Goal: Task Accomplishment & Management: Manage account settings

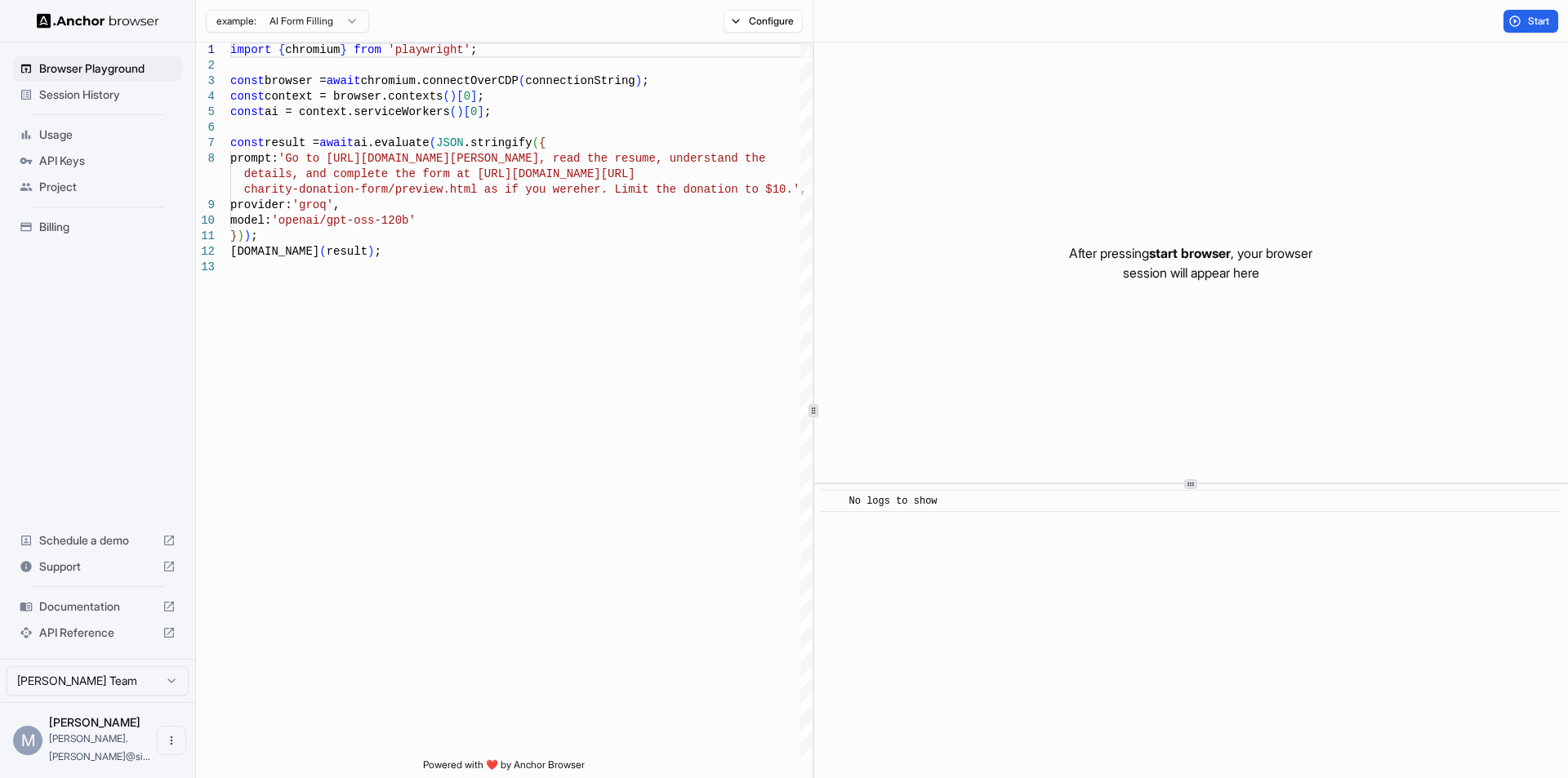
click at [49, 222] on span "Billing" at bounding box center [107, 228] width 136 height 17
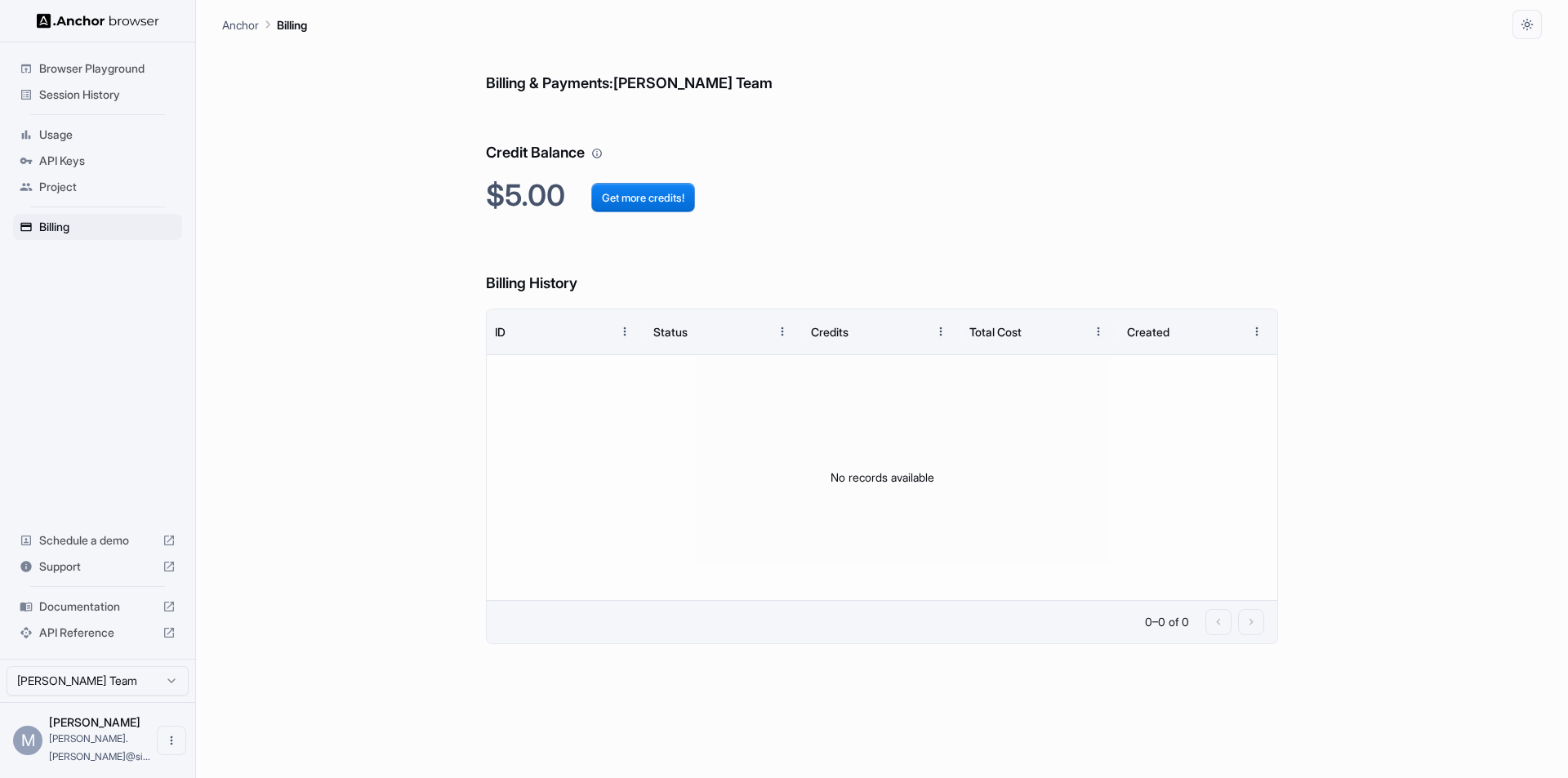
click at [571, 275] on h6 "Billing History" at bounding box center [882, 267] width 792 height 56
click at [996, 563] on div "No records available" at bounding box center [882, 478] width 791 height 245
click at [695, 85] on h6 "Billing & Payments: [PERSON_NAME] Team" at bounding box center [882, 67] width 792 height 56
click at [571, 80] on h6 "Billing & Payments: [PERSON_NAME] Team" at bounding box center [882, 67] width 792 height 56
click at [639, 196] on button "Get more credits!" at bounding box center [643, 198] width 104 height 30
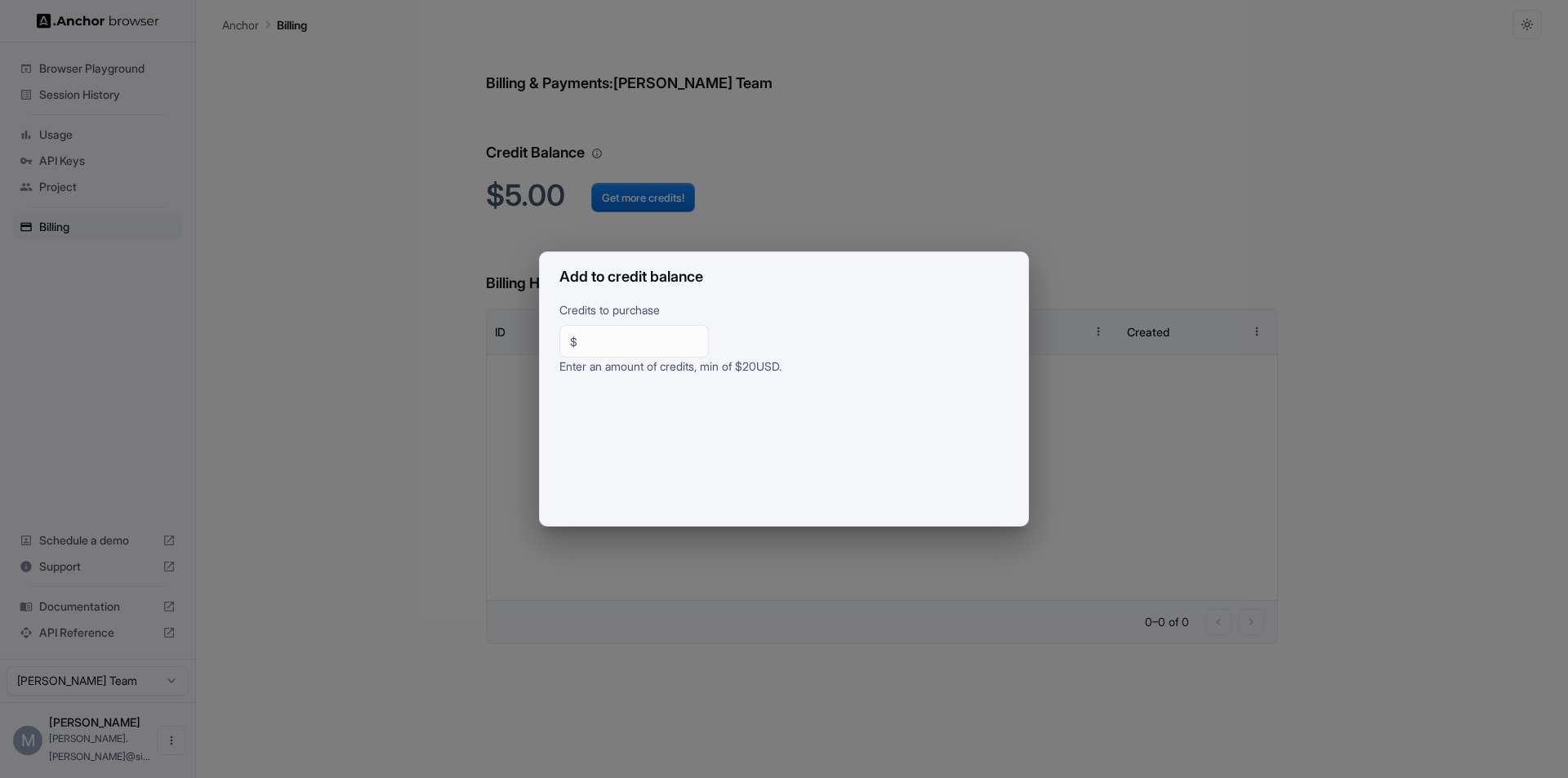
click at [386, 274] on div "Add to credit balance Credits to purchase $ ** ​ Enter an amount of credits, mi…" at bounding box center [784, 389] width 1568 height 778
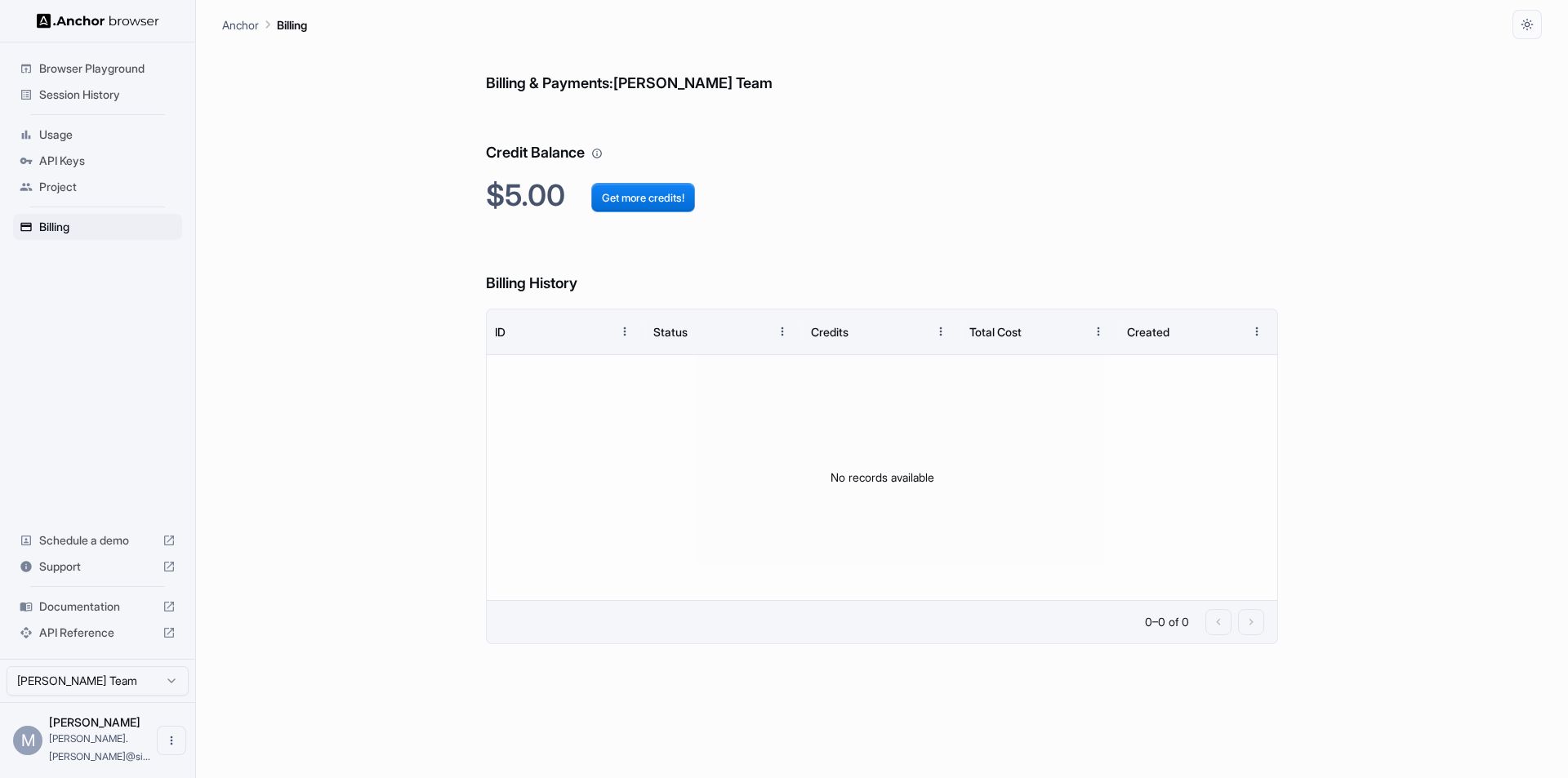
click at [237, 23] on p "Anchor" at bounding box center [240, 25] width 36 height 17
click at [63, 225] on span "Billing" at bounding box center [107, 228] width 136 height 17
click at [75, 697] on html "Browser Playground Session History Usage API Keys Project Billing Schedule a de…" at bounding box center [784, 389] width 1568 height 778
drag, startPoint x: 318, startPoint y: 664, endPoint x: 241, endPoint y: 579, distance: 114.7
click at [319, 664] on html "Browser Playground Session History Usage API Keys Project Billing Schedule a de…" at bounding box center [784, 389] width 1568 height 778
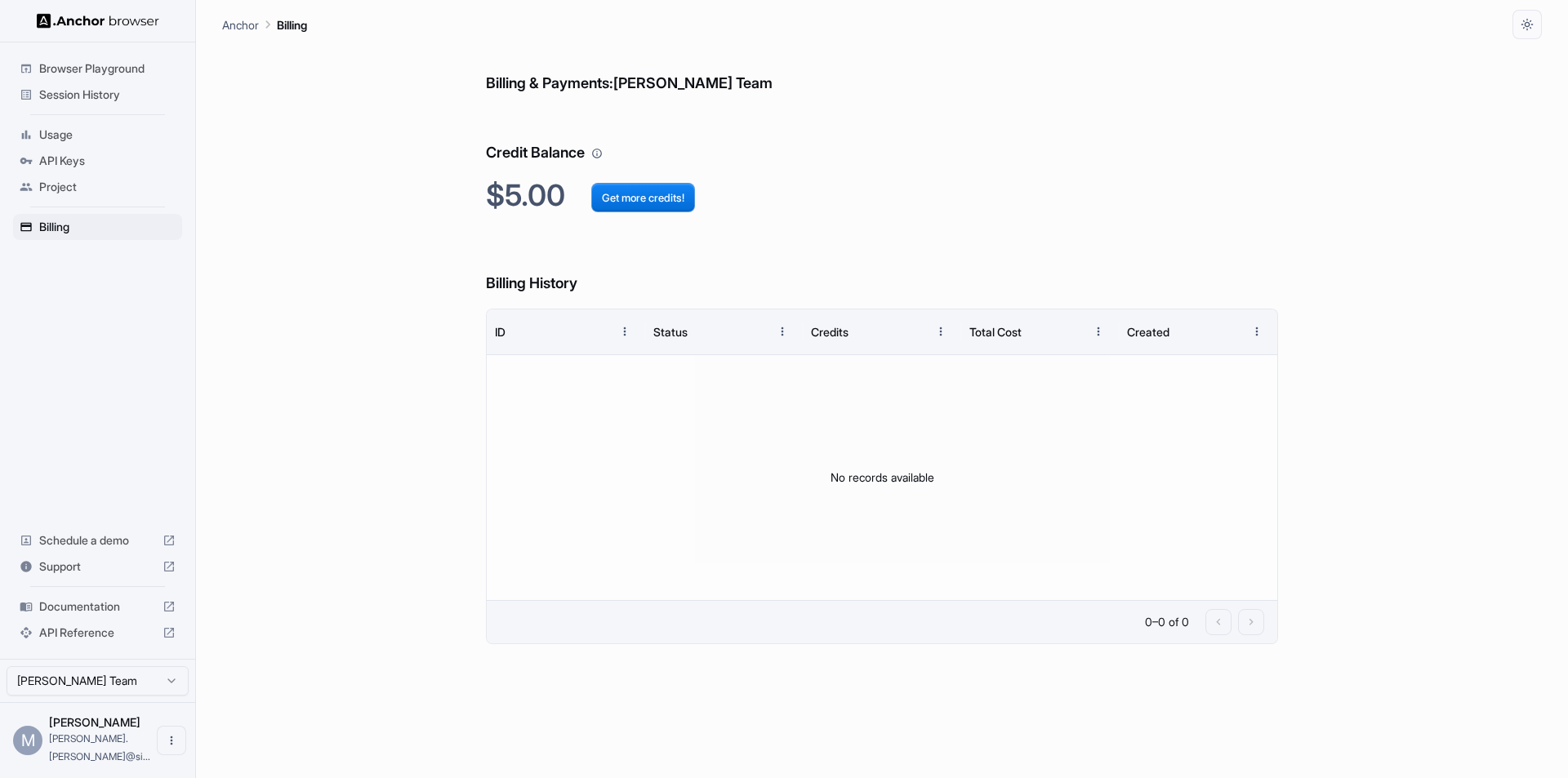
click at [95, 11] on div at bounding box center [97, 21] width 195 height 42
click at [90, 17] on img at bounding box center [97, 21] width 122 height 16
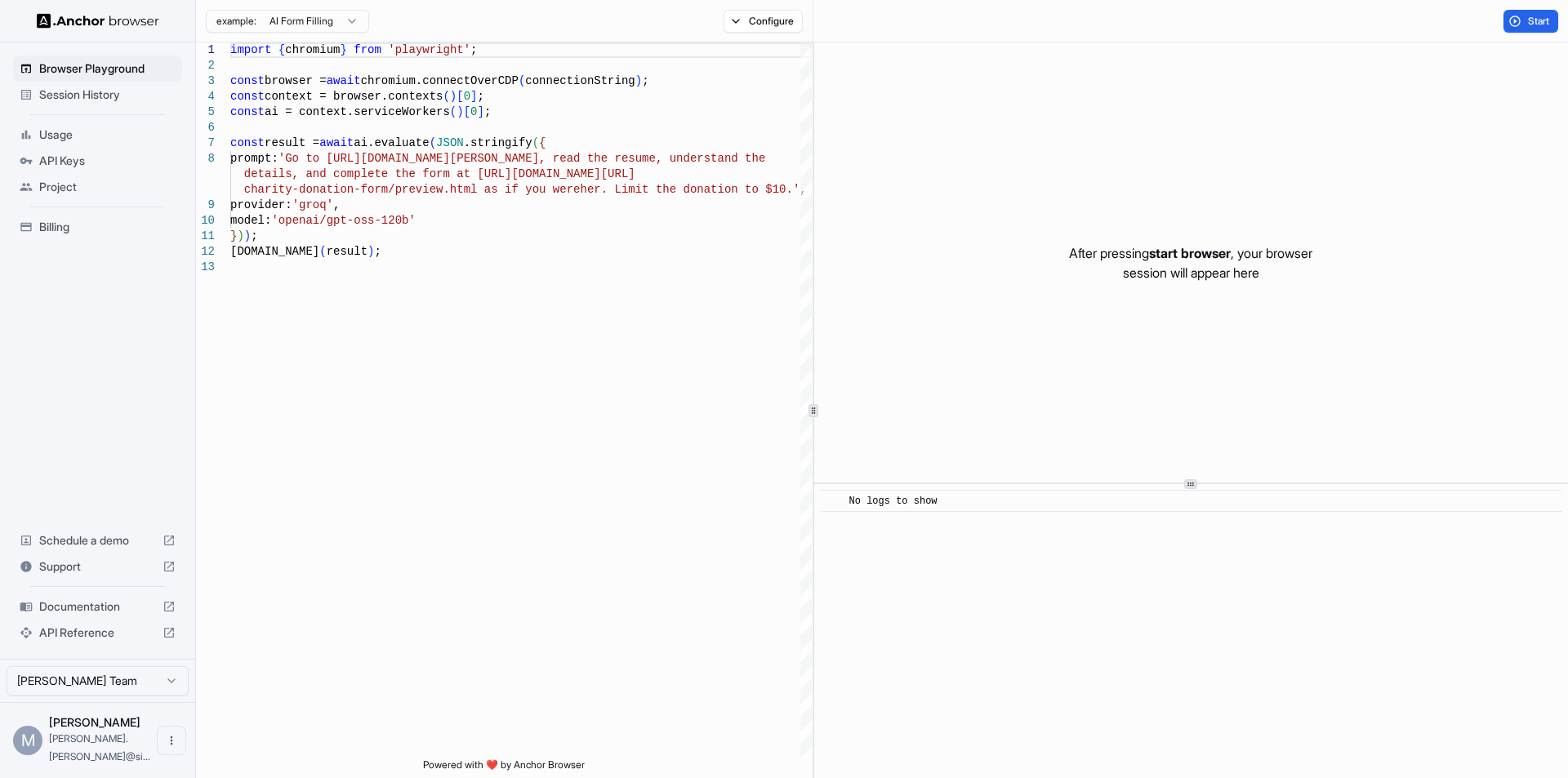
click at [56, 233] on span "Billing" at bounding box center [107, 228] width 136 height 17
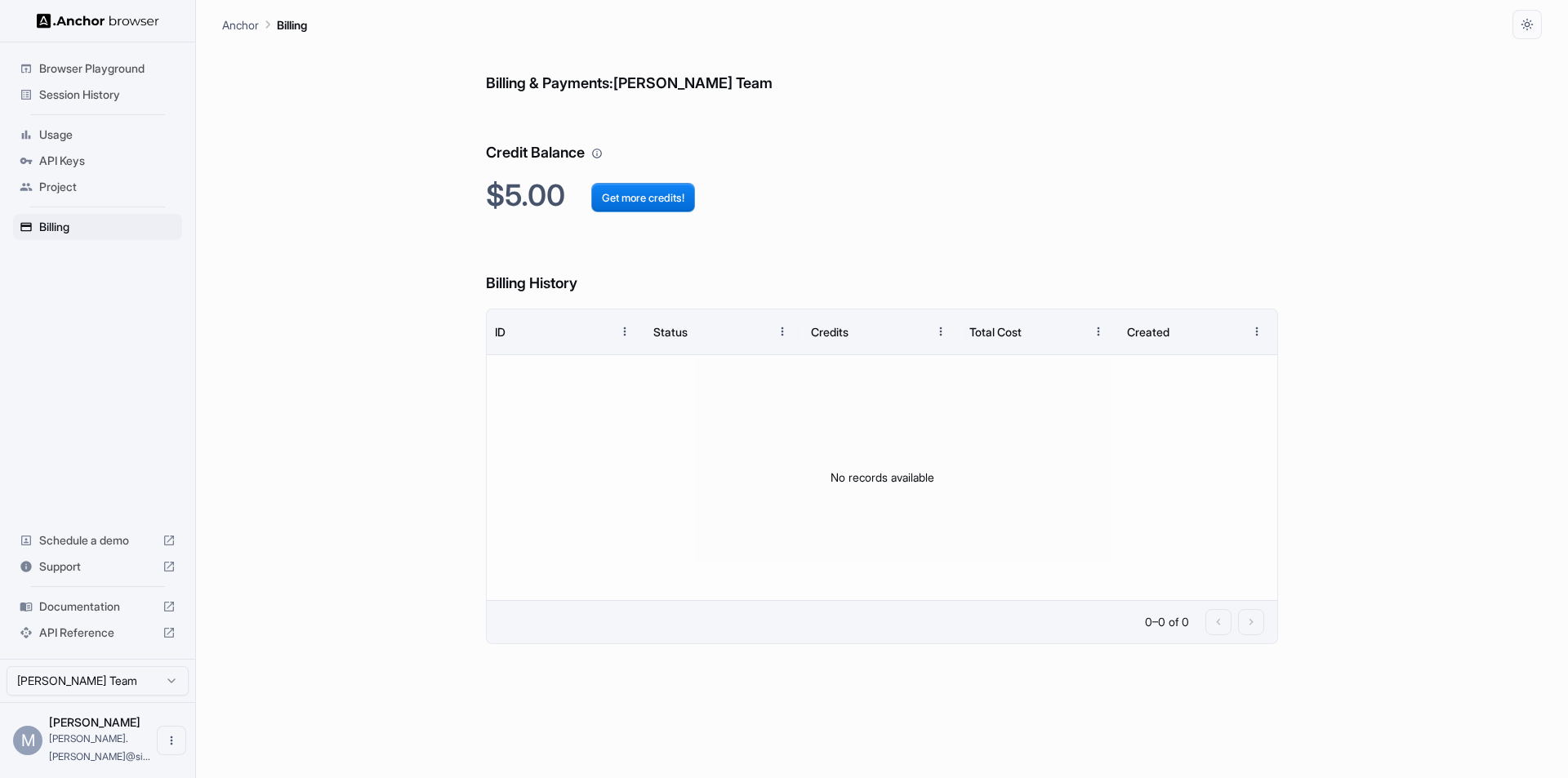
click at [553, 276] on h6 "Billing History" at bounding box center [882, 267] width 792 height 56
drag, startPoint x: 540, startPoint y: 150, endPoint x: 574, endPoint y: 106, distance: 55.6
click at [542, 147] on h6 "Credit Balance" at bounding box center [882, 136] width 792 height 56
click at [596, 87] on h6 "Billing & Payments: [PERSON_NAME] Team" at bounding box center [882, 67] width 792 height 56
click at [702, 83] on h6 "Billing & Payments: [PERSON_NAME] Team" at bounding box center [882, 67] width 792 height 56
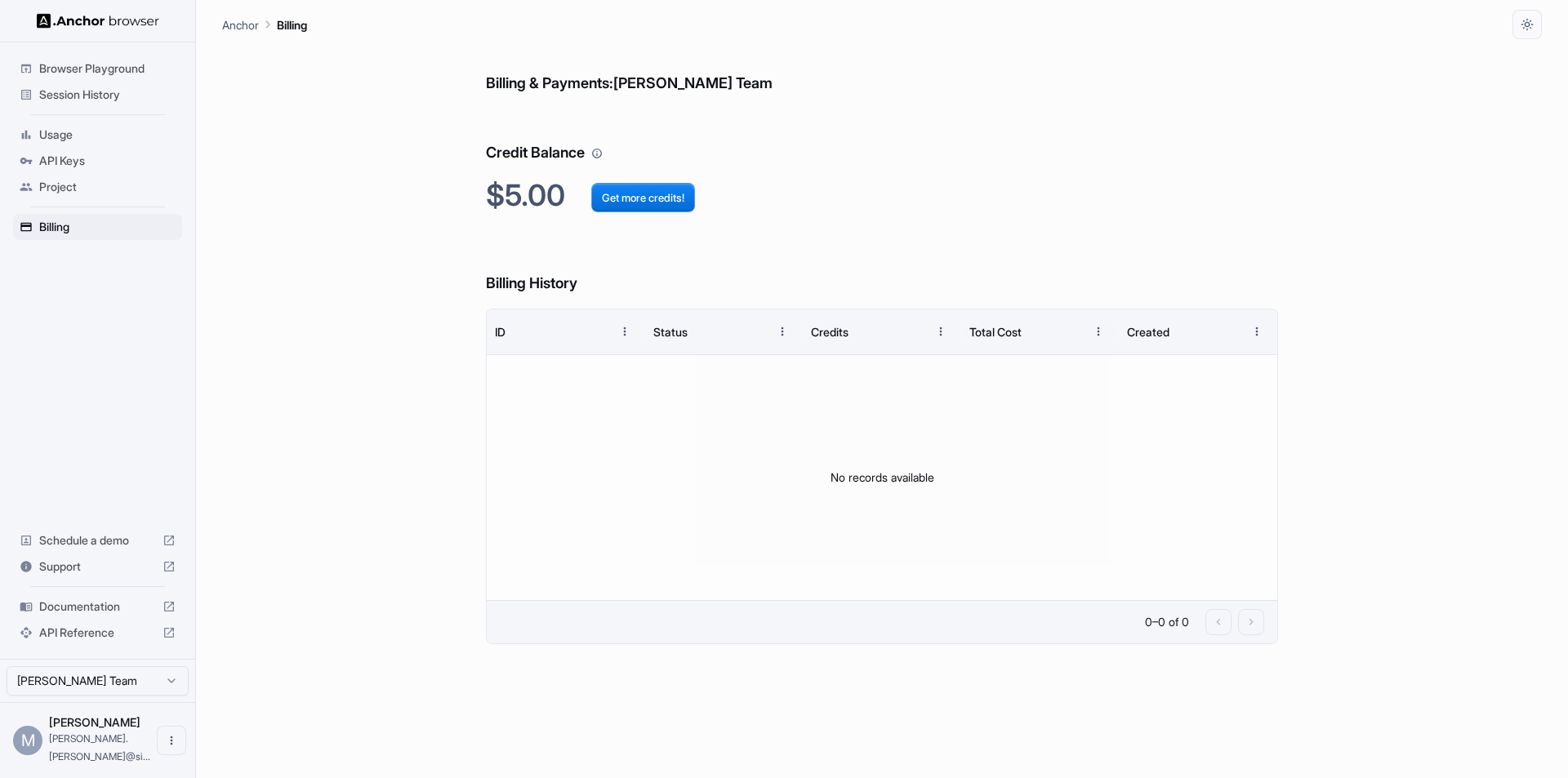
click at [231, 23] on p "Anchor" at bounding box center [240, 25] width 36 height 17
click at [315, 23] on div "Anchor Billing" at bounding box center [882, 20] width 1320 height 39
click at [305, 23] on p "Billing" at bounding box center [292, 25] width 30 height 17
drag, startPoint x: 305, startPoint y: 23, endPoint x: 206, endPoint y: 61, distance: 106.0
click at [306, 23] on p "Billing" at bounding box center [292, 25] width 30 height 17
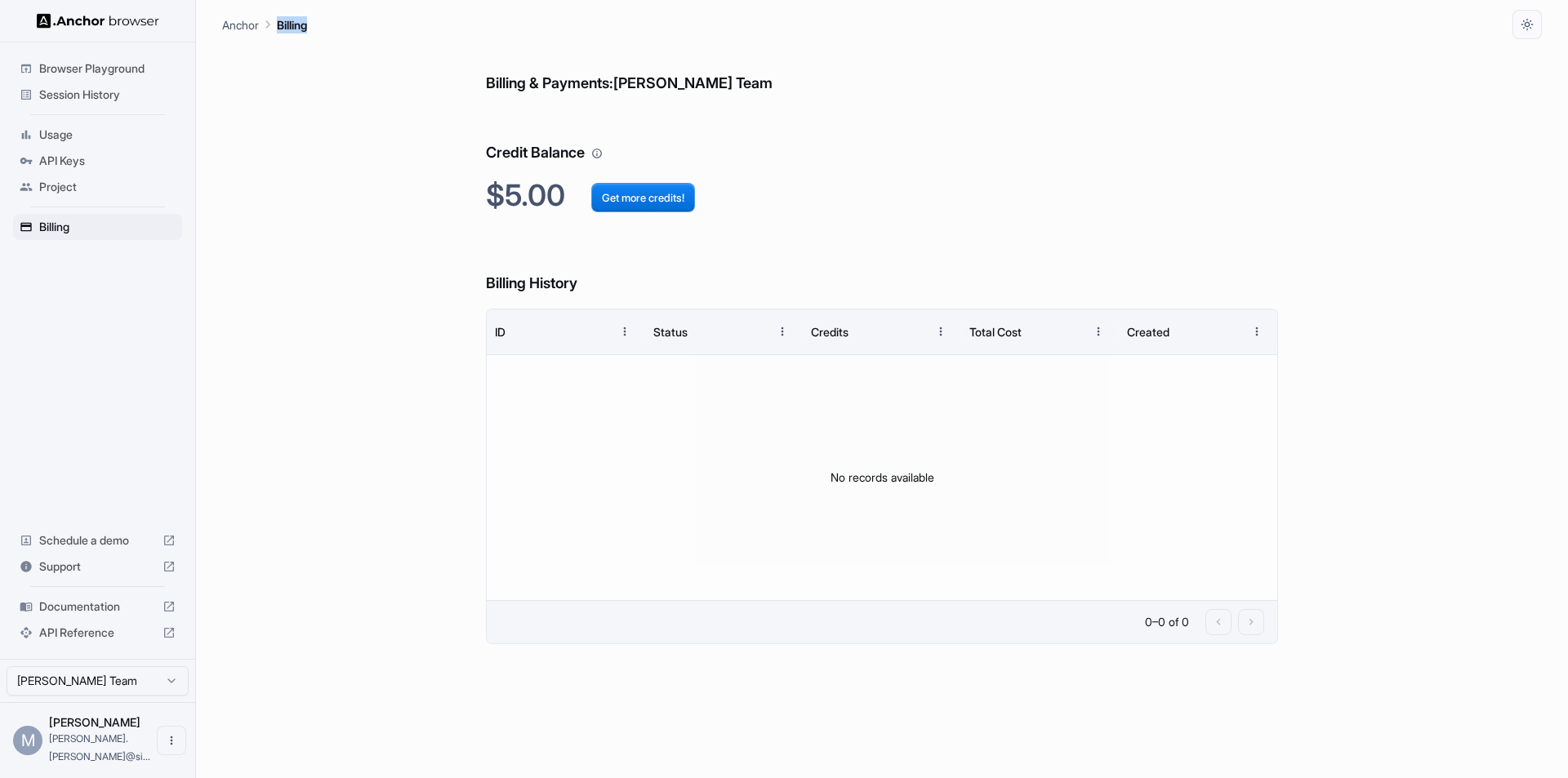
click at [130, 69] on span "Browser Playground" at bounding box center [107, 69] width 136 height 17
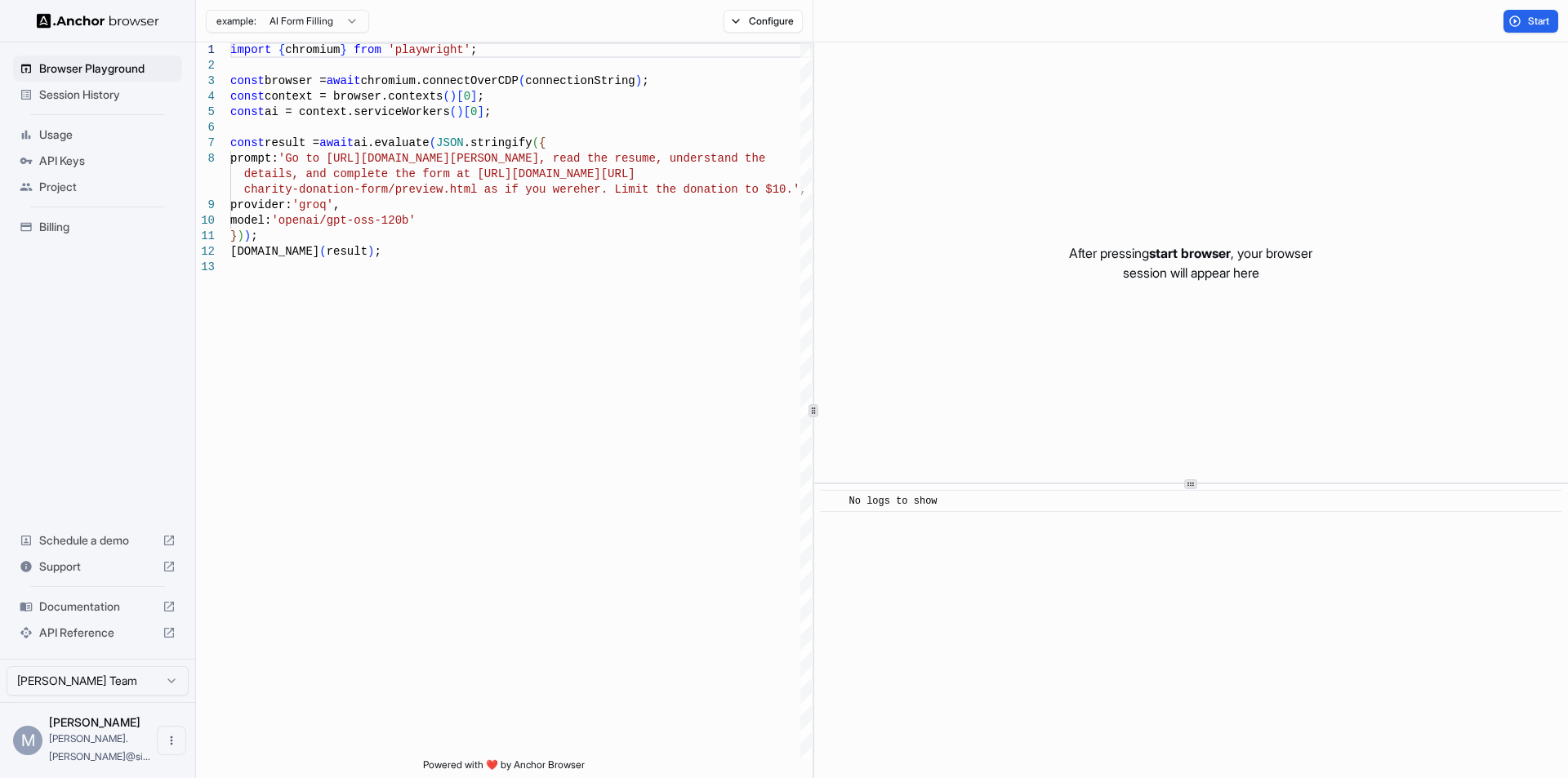
click at [70, 21] on img at bounding box center [97, 21] width 122 height 16
click at [167, 747] on icon "Open menu" at bounding box center [172, 741] width 13 height 13
click at [400, 675] on div at bounding box center [784, 389] width 1568 height 778
click at [58, 229] on span "Billing" at bounding box center [107, 228] width 136 height 17
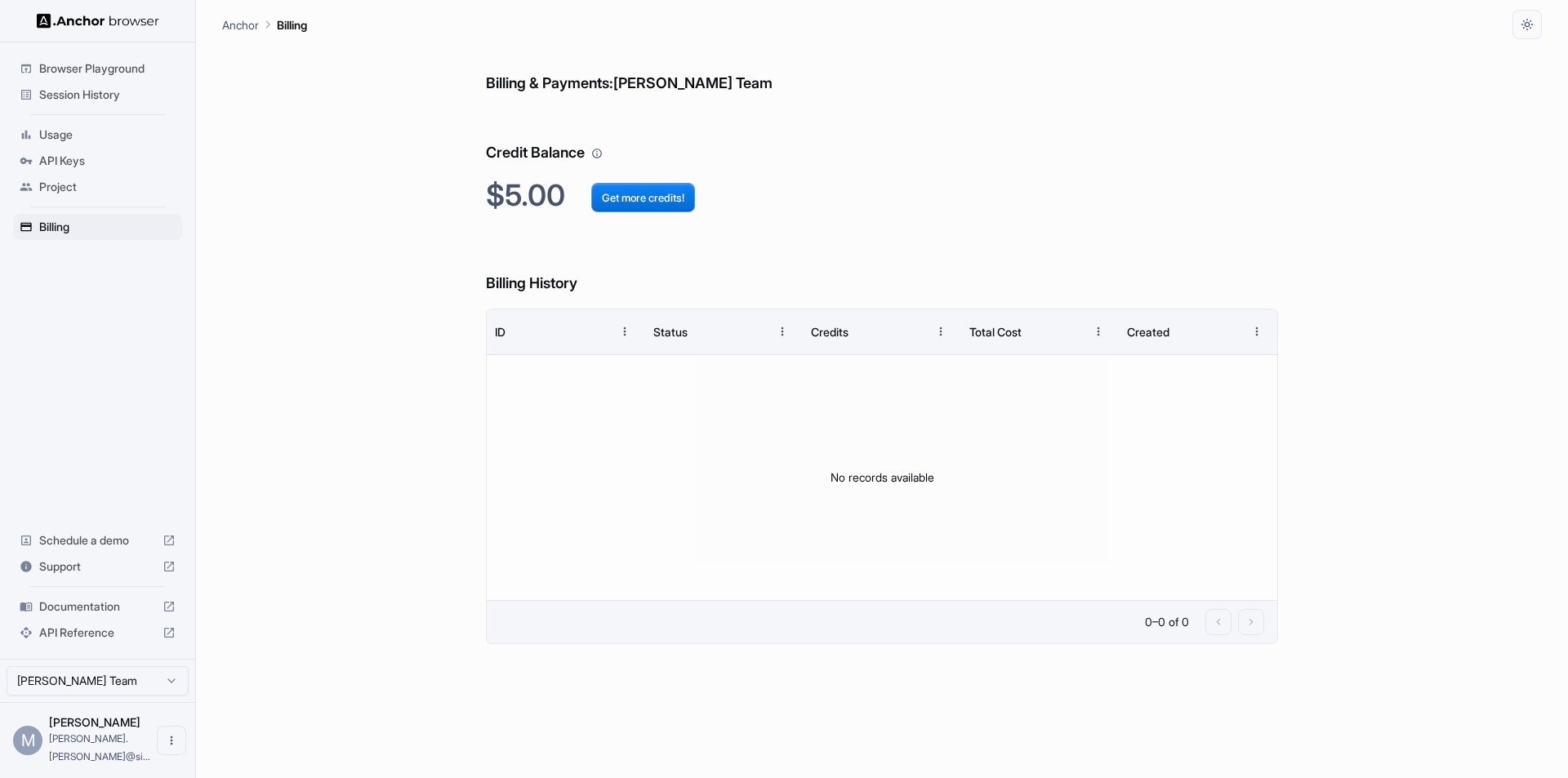
click at [525, 159] on h6 "Credit Balance" at bounding box center [882, 136] width 792 height 56
click at [637, 80] on h6 "Billing & Payments: [PERSON_NAME] Team" at bounding box center [882, 67] width 792 height 56
click at [658, 325] on div "Status" at bounding box center [670, 331] width 35 height 14
click at [535, 280] on h6 "Billing History" at bounding box center [882, 267] width 792 height 56
click at [901, 66] on h6 "Billing & Payments: [PERSON_NAME] Team" at bounding box center [882, 67] width 792 height 56
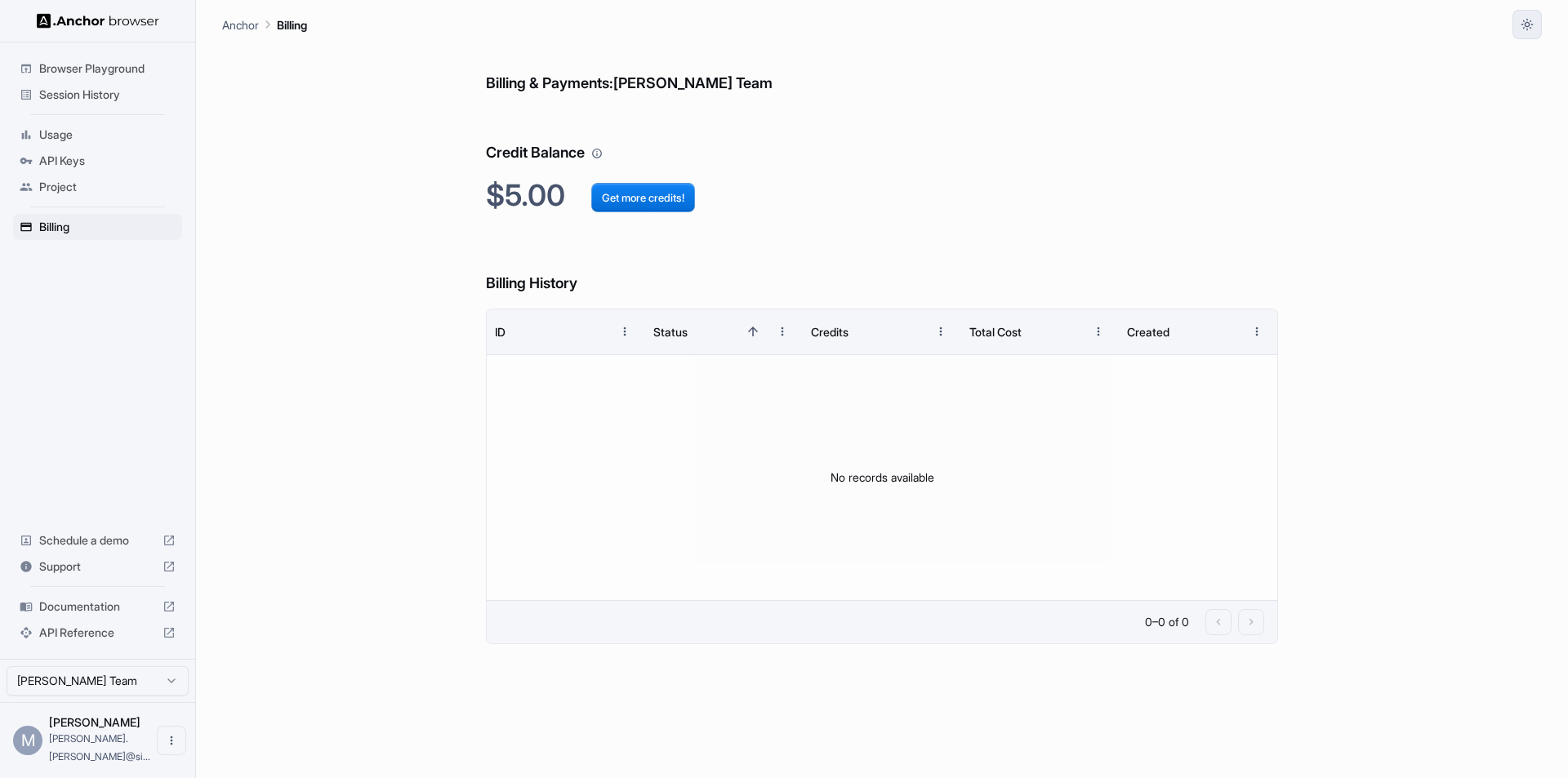
click at [1538, 29] on button "button" at bounding box center [1528, 25] width 30 height 30
click at [1487, 358] on div at bounding box center [784, 389] width 1568 height 778
click at [239, 24] on p "Anchor" at bounding box center [240, 25] width 36 height 17
click at [49, 132] on span "Usage" at bounding box center [107, 135] width 136 height 17
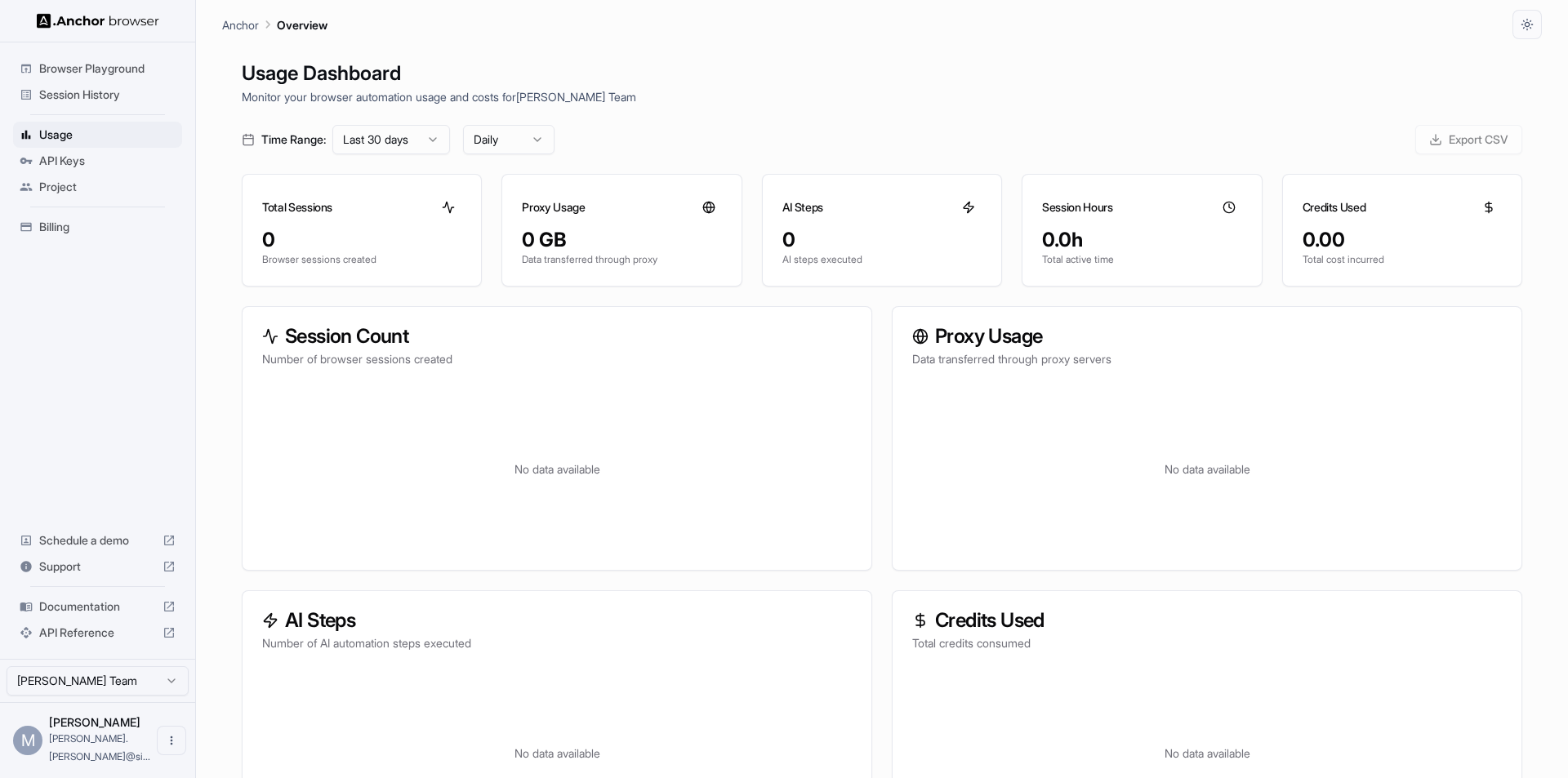
click at [69, 615] on span "Documentation" at bounding box center [97, 607] width 117 height 17
click at [148, 700] on html "Browser Playground Session History Usage API Keys Project Billing Schedule a de…" at bounding box center [784, 389] width 1568 height 778
click at [147, 700] on html "Browser Playground Session History Usage API Keys Project Billing Schedule a de…" at bounding box center [784, 389] width 1568 height 778
click at [108, 756] on span "[PERSON_NAME].[PERSON_NAME]@si..." at bounding box center [100, 747] width 102 height 30
drag, startPoint x: 36, startPoint y: 746, endPoint x: 21, endPoint y: 746, distance: 15.0
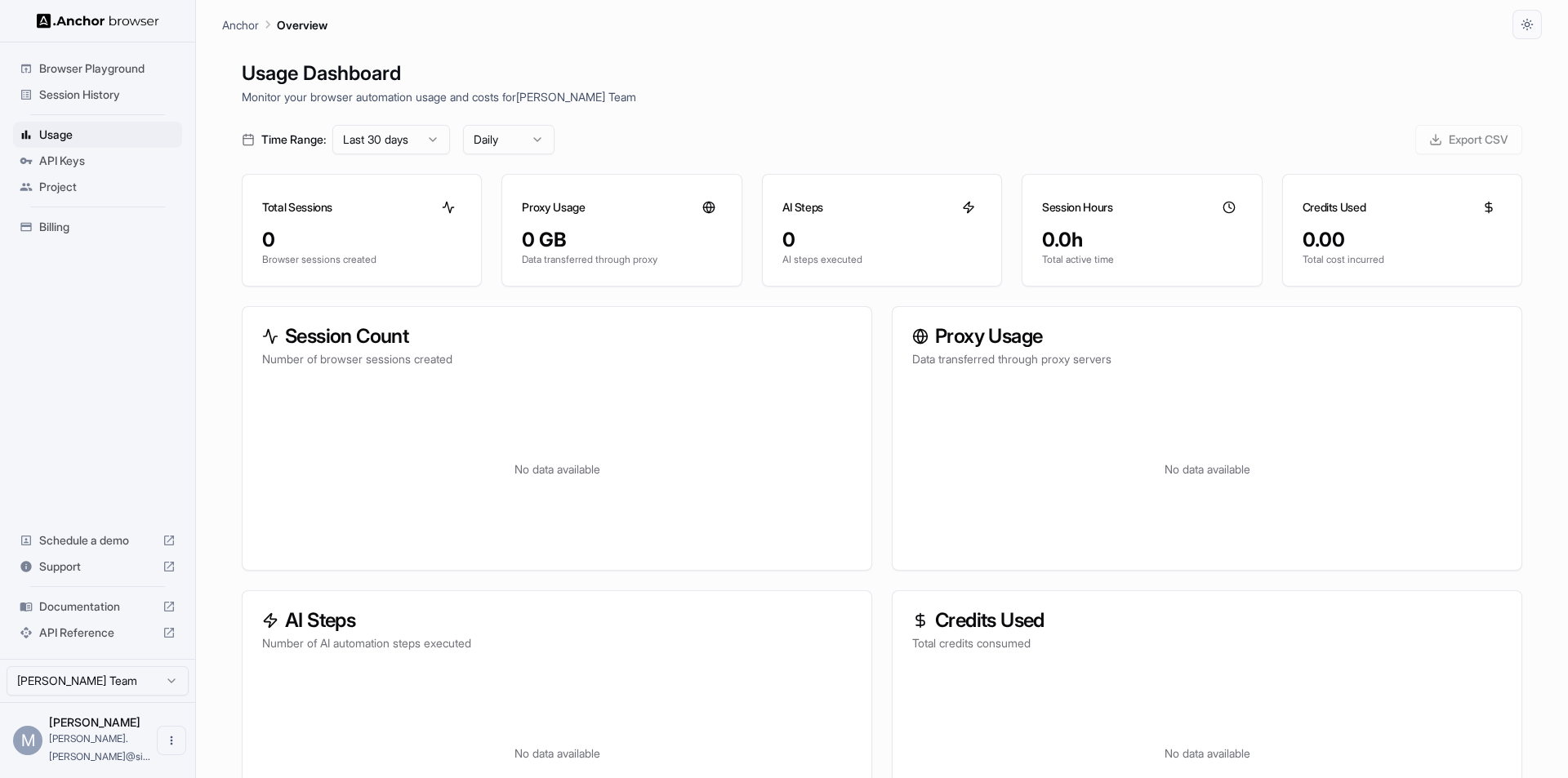
click at [36, 746] on div "M" at bounding box center [28, 741] width 30 height 30
click at [20, 746] on div "M" at bounding box center [28, 741] width 30 height 30
click at [165, 747] on icon "Open menu" at bounding box center [172, 741] width 13 height 13
click at [163, 753] on icon at bounding box center [162, 750] width 17 height 17
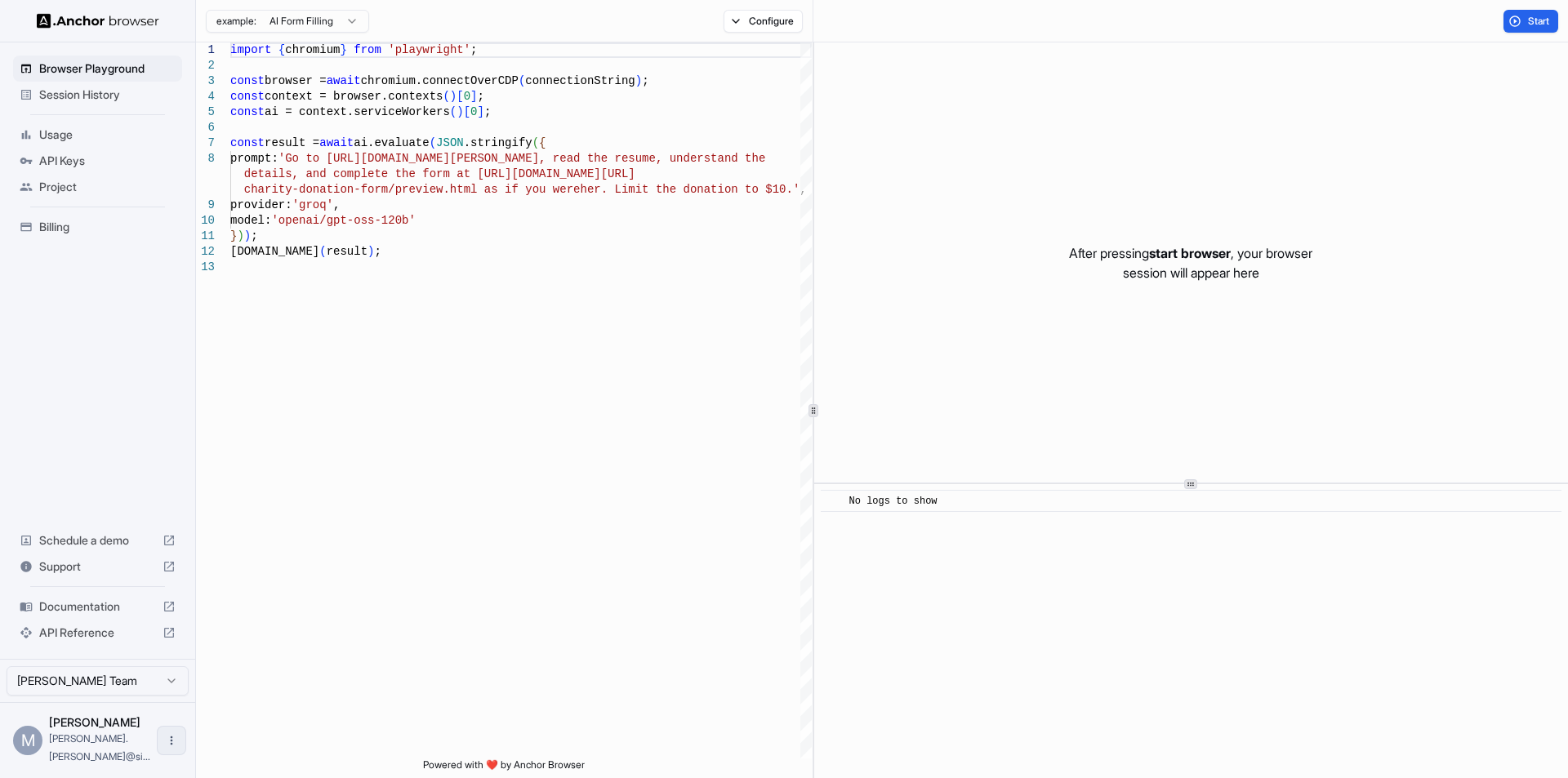
click at [165, 747] on icon "Open menu" at bounding box center [172, 741] width 13 height 13
click at [360, 690] on div at bounding box center [784, 389] width 1568 height 778
click at [77, 319] on div "Browser Playground Session History Usage API Keys Project Billing Schedule a de…" at bounding box center [97, 351] width 195 height 617
